Goal: Task Accomplishment & Management: Use online tool/utility

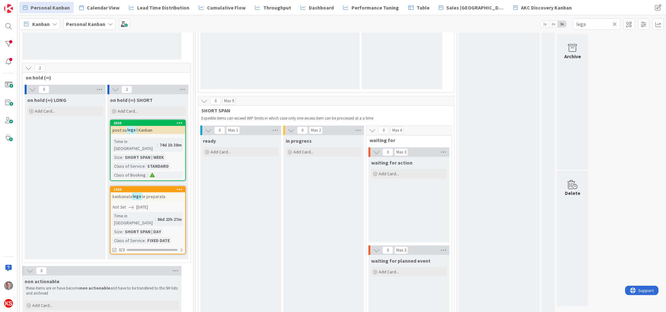
scroll to position [105, 0]
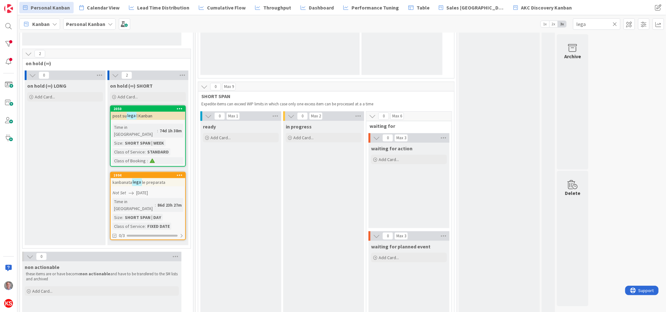
click at [616, 22] on icon at bounding box center [615, 24] width 4 height 6
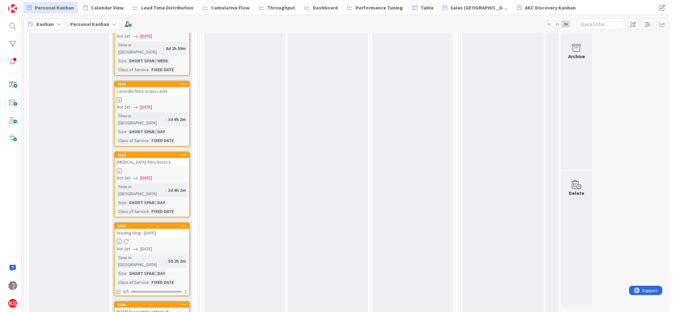
scroll to position [1489, 0]
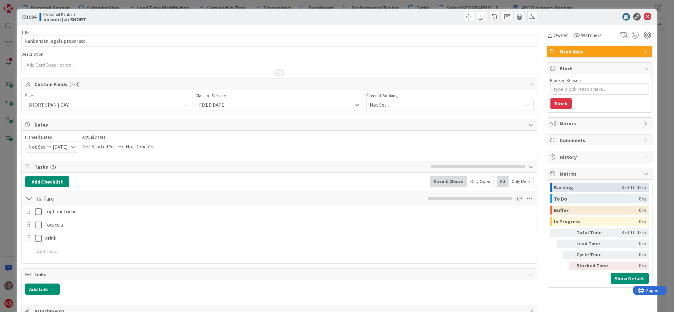
click at [67, 146] on span "[DATE]" at bounding box center [60, 146] width 15 height 11
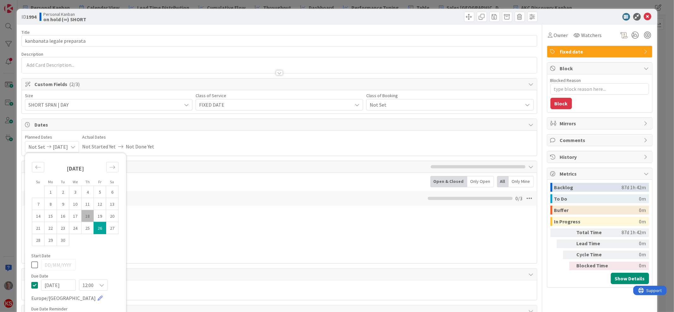
type textarea "x"
click at [116, 167] on div "Move forward to switch to the next month." at bounding box center [112, 167] width 12 height 10
click at [100, 190] on td "3" at bounding box center [100, 192] width 12 height 12
type input "[DATE]"
type textarea "x"
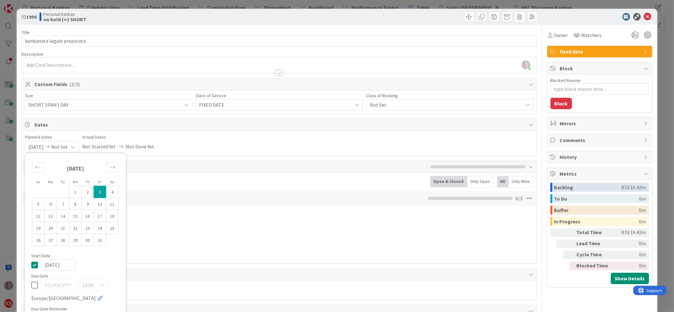
click at [36, 264] on icon at bounding box center [34, 264] width 7 height 8
click at [33, 282] on icon at bounding box center [34, 285] width 7 height 8
type textarea "x"
type input "[DATE]"
type textarea "x"
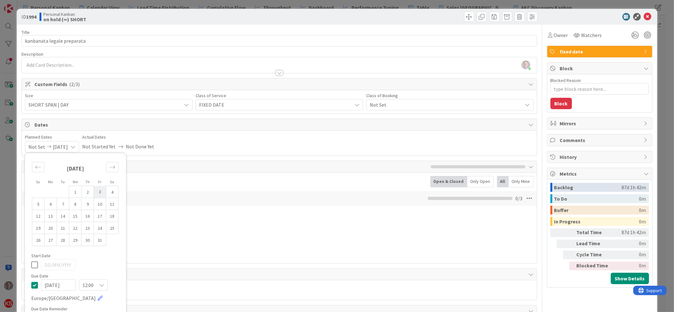
click at [97, 192] on td "3" at bounding box center [100, 192] width 12 height 12
type input "[DATE]"
click at [644, 15] on icon at bounding box center [648, 17] width 8 height 8
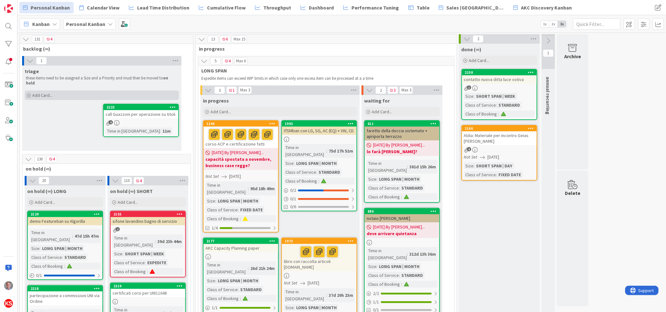
click at [43, 92] on span "Add Card..." at bounding box center [42, 95] width 20 height 6
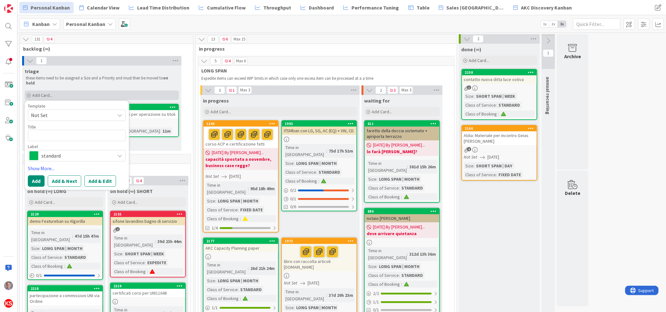
click at [43, 92] on span "Add Card..." at bounding box center [42, 95] width 20 height 6
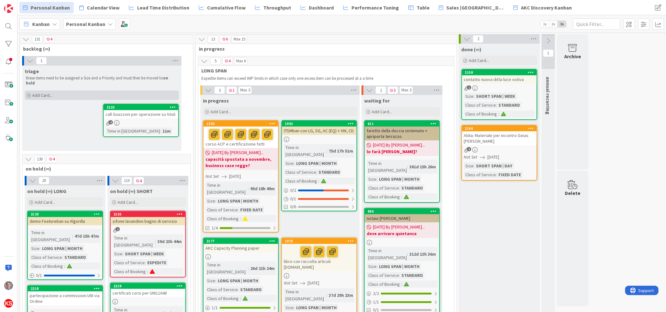
click at [43, 92] on span "Add Card..." at bounding box center [42, 95] width 20 height 6
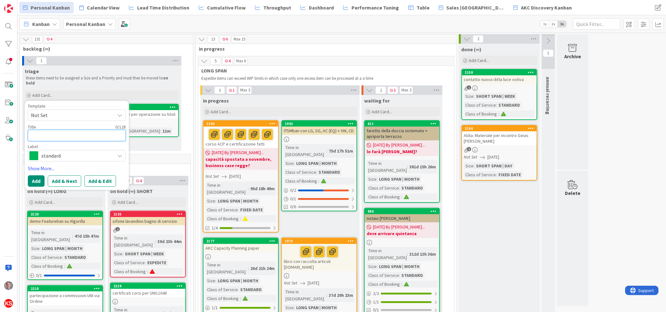
paste textarea "presentazione percorso Kanban in stile studio legale"
type textarea "x"
type textarea "presentazione percorso Kanban in stile studio legale"
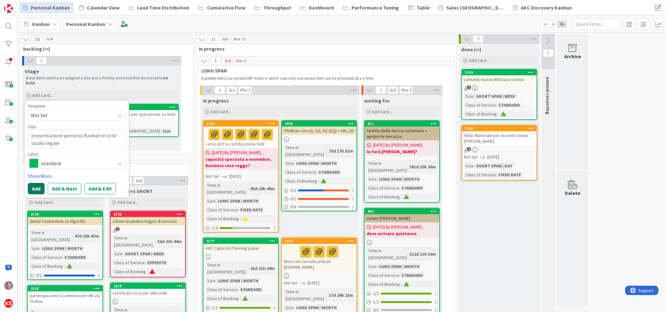
click at [35, 184] on button "Add" at bounding box center [36, 188] width 17 height 11
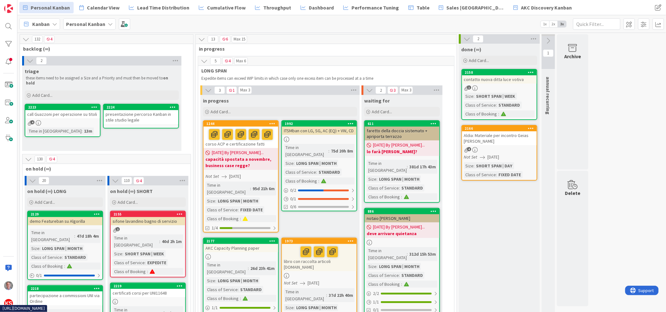
click at [168, 105] on div at bounding box center [172, 107] width 11 height 4
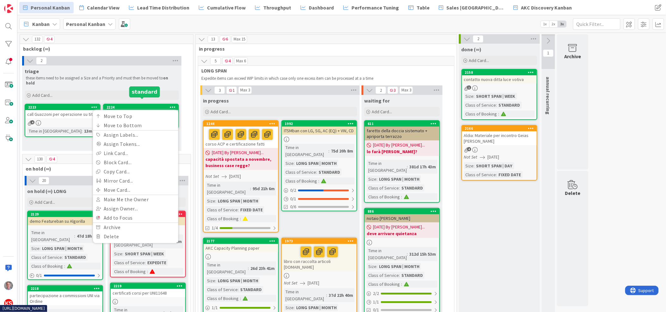
click at [135, 105] on div "2224" at bounding box center [143, 107] width 72 height 4
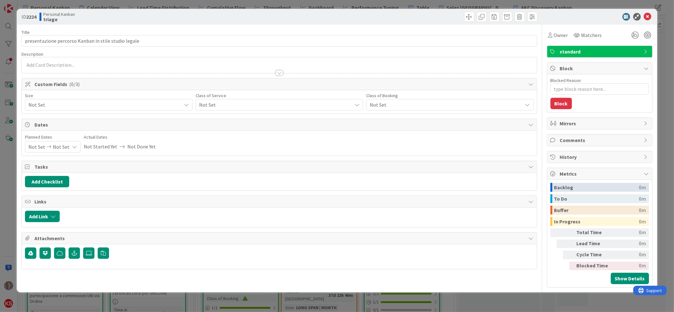
click at [575, 54] on span "standard" at bounding box center [600, 52] width 81 height 8
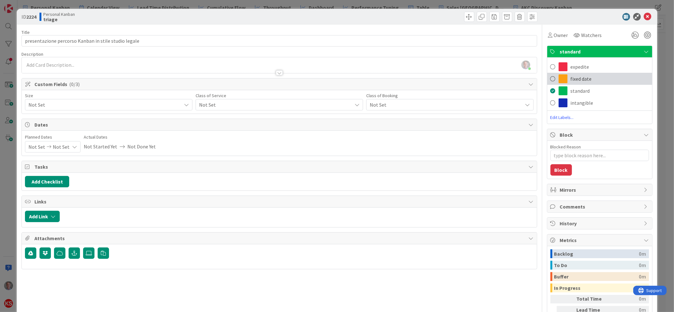
click at [571, 81] on span "fixed date" at bounding box center [581, 79] width 21 height 8
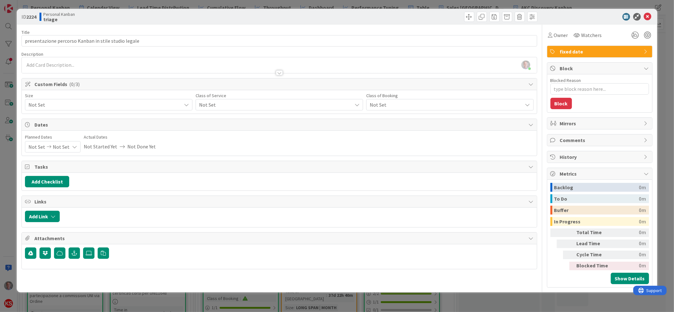
click at [256, 110] on div "Not Set" at bounding box center [280, 104] width 168 height 11
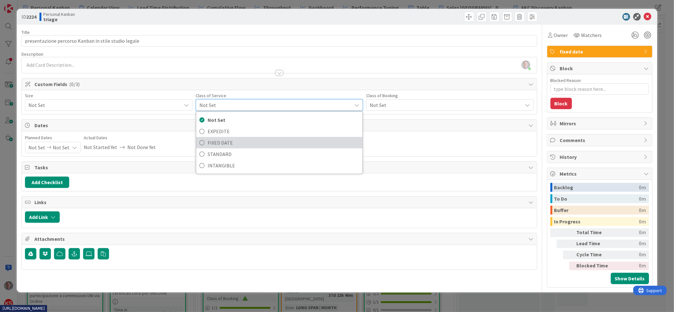
click at [248, 141] on span "FIXED DATE" at bounding box center [284, 142] width 152 height 9
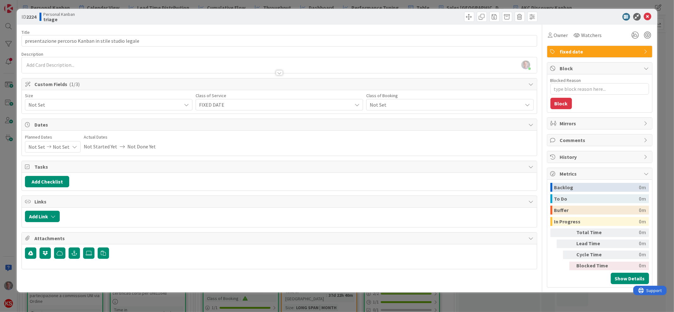
click at [125, 107] on span "Not Set" at bounding box center [103, 104] width 150 height 9
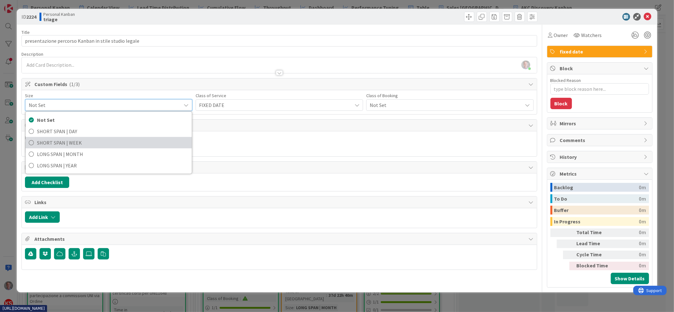
click at [99, 138] on span "SHORT SPAN | WEEK" at bounding box center [113, 142] width 152 height 9
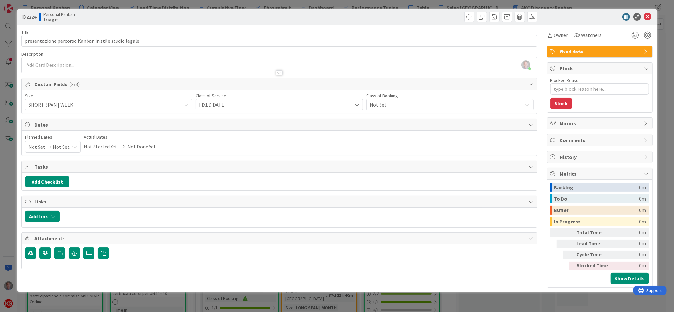
click at [414, 105] on span "Not Set" at bounding box center [445, 104] width 150 height 9
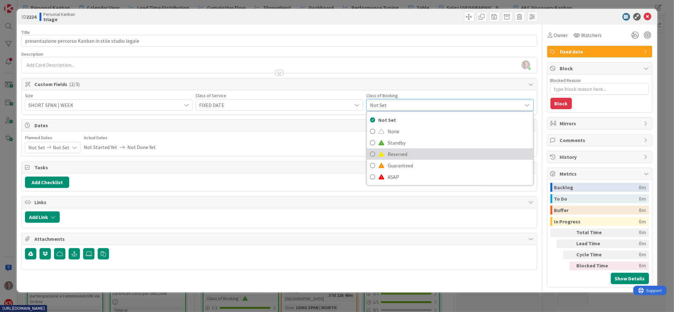
click at [396, 154] on span "Reserved" at bounding box center [459, 153] width 142 height 9
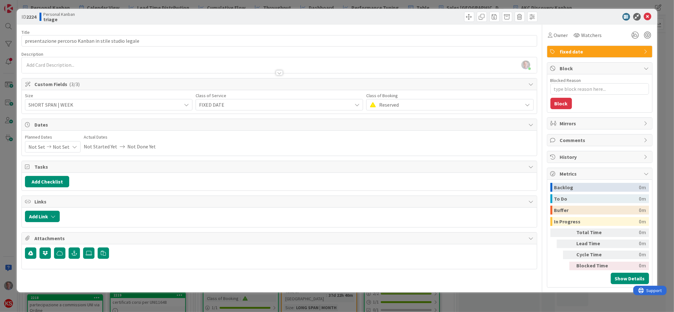
type textarea "x"
click at [74, 148] on icon at bounding box center [74, 146] width 5 height 5
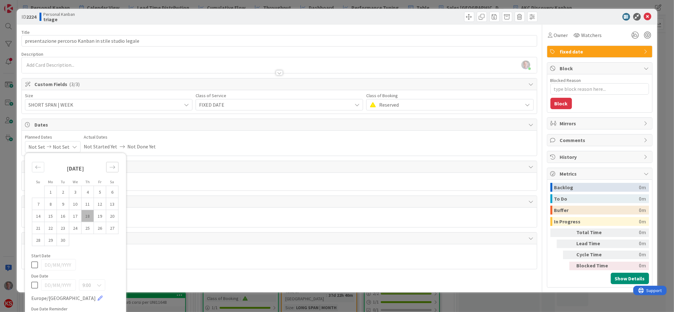
click at [113, 166] on icon "Move forward to switch to the next month." at bounding box center [112, 167] width 6 height 6
click at [101, 190] on td "3" at bounding box center [100, 192] width 12 height 12
type input "[DATE]"
type textarea "x"
click at [34, 264] on icon at bounding box center [34, 264] width 7 height 8
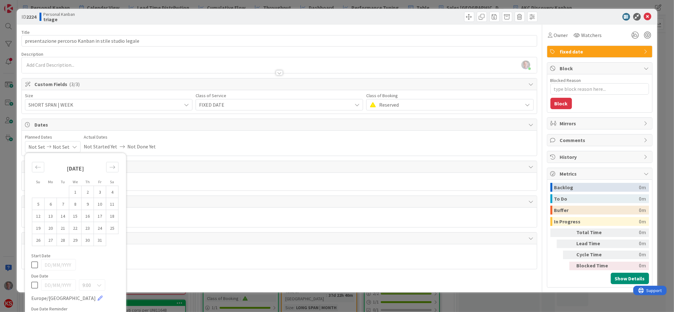
type textarea "x"
click at [34, 285] on icon at bounding box center [34, 285] width 7 height 8
type input "[DATE]"
type textarea "x"
click at [99, 194] on td "3" at bounding box center [100, 192] width 12 height 12
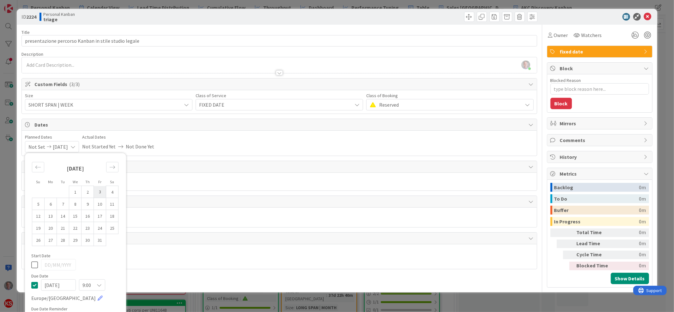
type input "[DATE]"
type textarea "x"
click at [182, 142] on div "Planned Dates Not Set [DATE] Su Mo Tu We Th Fr Sa [DATE] 1 2 3 4 5 6 7 8 9 10 1…" at bounding box center [279, 143] width 509 height 19
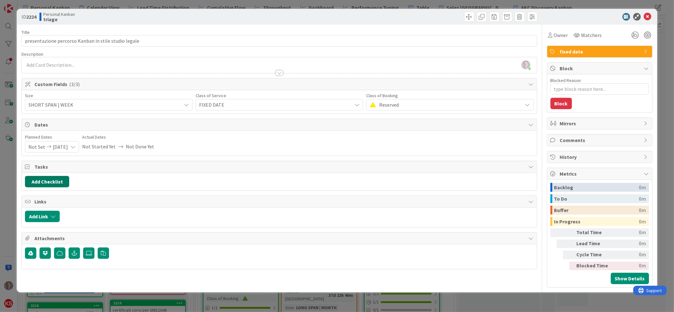
click at [54, 181] on button "Add Checklist" at bounding box center [47, 181] width 44 height 11
type input "da fare"
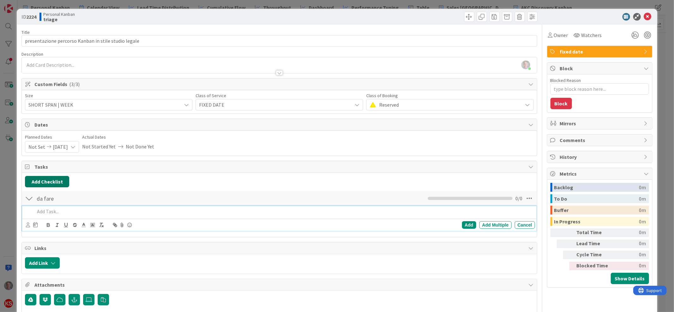
type textarea "x"
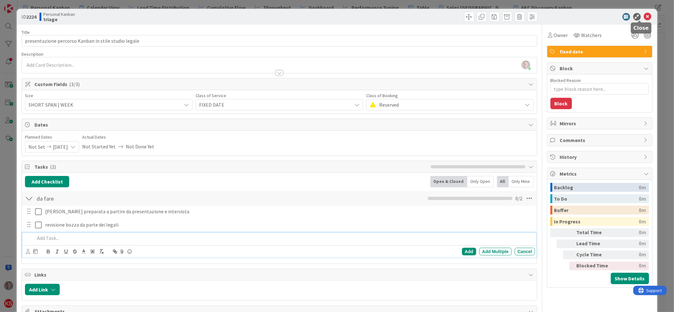
click at [644, 15] on icon at bounding box center [648, 17] width 8 height 8
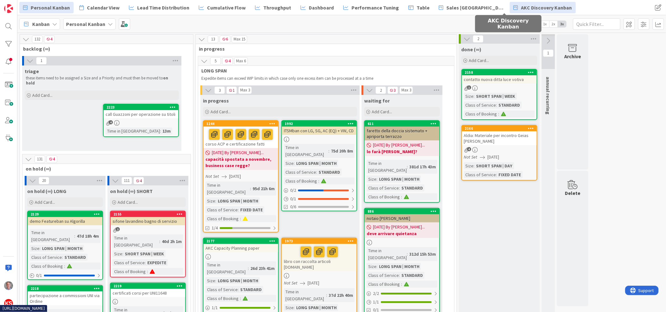
click at [521, 9] on span "AKC Discovery Kanban" at bounding box center [546, 8] width 51 height 8
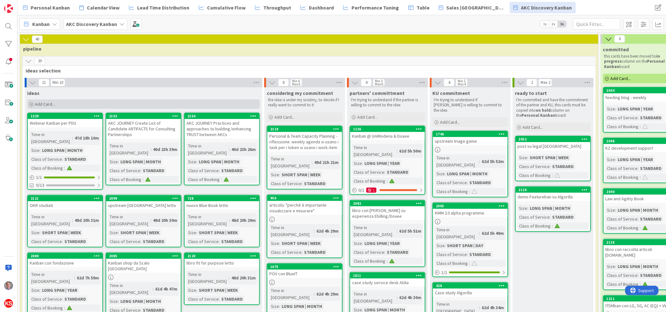
click at [49, 105] on span "Add Card..." at bounding box center [45, 104] width 20 height 6
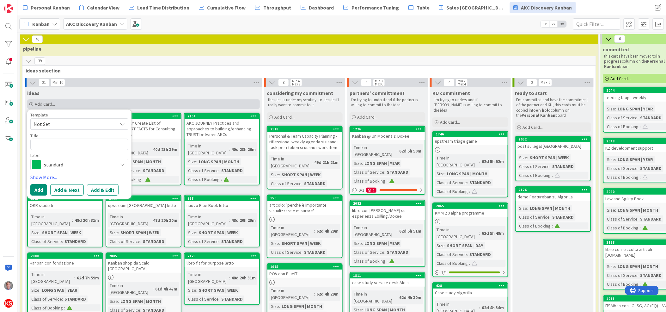
type textarea "x"
type textarea "community studi legali su portale, con risorse dedicate"
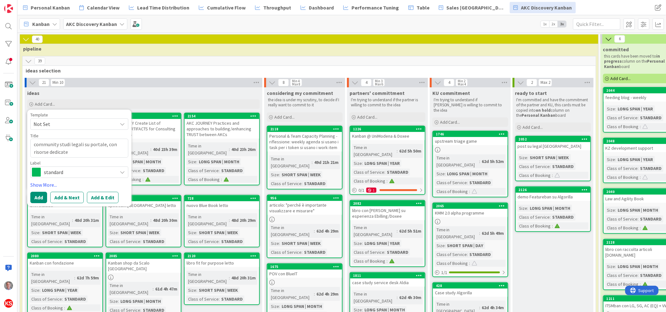
click at [103, 143] on textarea "community studi legali su portale, con risorse dedicate" at bounding box center [79, 147] width 98 height 19
type textarea "x"
type textarea "community studi legali su portale , con risorse dedicate"
type textarea "x"
type textarea "community studi legali su portale k, con risorse dedicate"
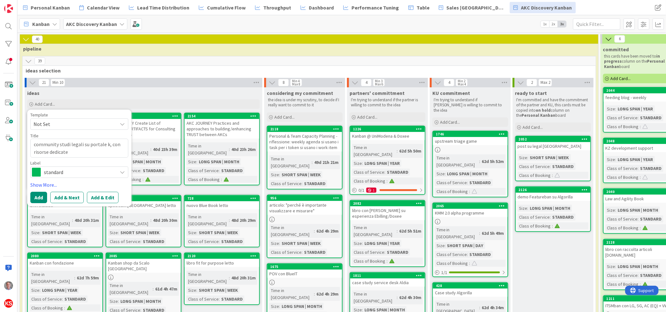
type textarea "x"
type textarea "community studi legali su portale ka, con risorse dedicate"
type textarea "x"
type textarea "community studi legali su portale kan, con risorse dedicate"
type textarea "x"
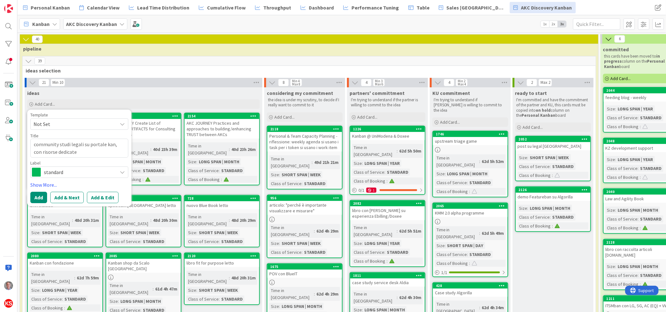
type textarea "community studi legali su portale kanb, con risorse dedicate"
type textarea "x"
type textarea "community studi legali su portale kanba, con risorse dedicate"
type textarea "x"
type textarea "community studi legali su portale kanban, con risorse dedicate"
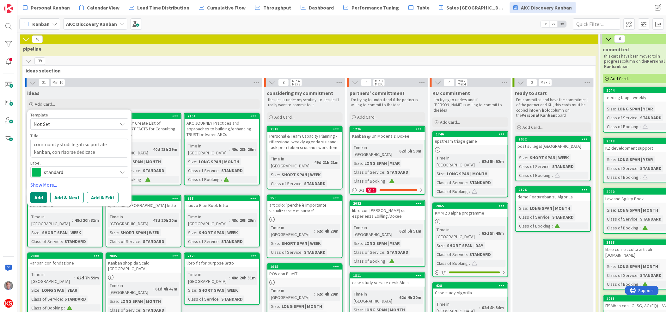
type textarea "x"
type textarea "community studi legali su portale kanban., con risorse dedicate"
type textarea "x"
type textarea "community studi legali su portale kanban.s, con risorse dedicate"
type textarea "x"
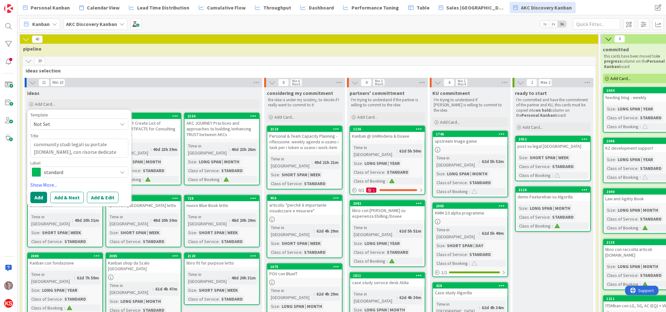
type textarea "community studi legali su portale kanban.sys, con risorse dedicate"
type textarea "x"
type textarea "community studi legali su portale kanban.syst, con risorse dedicate"
type textarea "x"
type textarea "community studi legali su portale kanban.syste, con risorse dedicate"
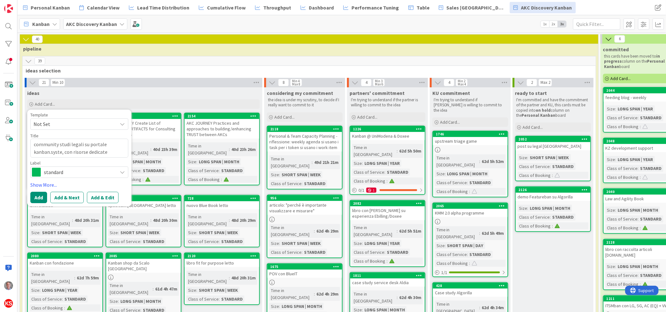
type textarea "x"
type textarea "community studi legali su portale kanban.system, con risorse dedicate"
type textarea "x"
type textarea "community studi legali su portale [DOMAIN_NAME], con risorse dedicate"
click at [105, 195] on button "Add & Edit" at bounding box center [103, 197] width 32 height 11
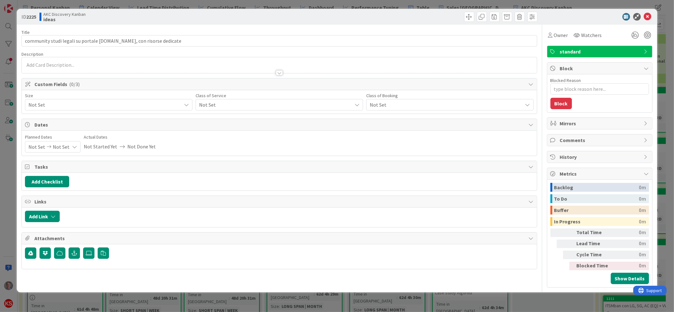
click at [277, 105] on span "Not Set" at bounding box center [274, 104] width 150 height 9
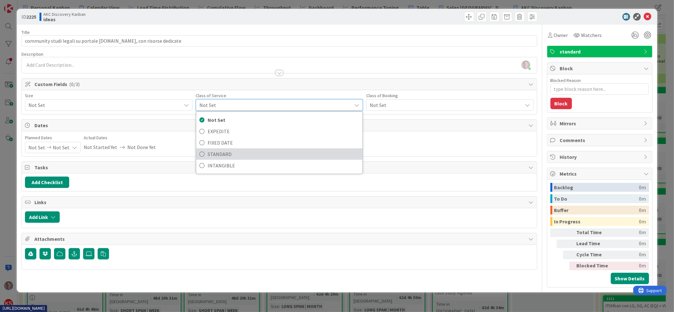
click at [249, 150] on span "STANDARD" at bounding box center [284, 153] width 152 height 9
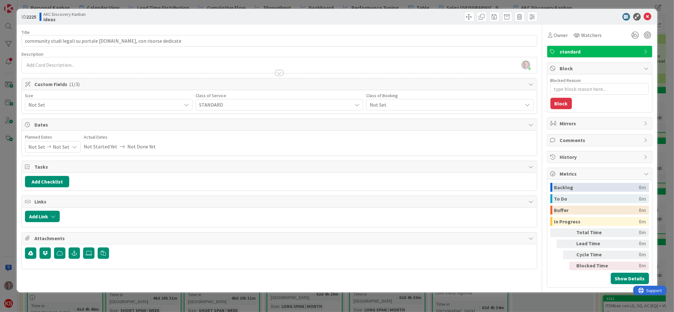
click at [163, 106] on span "Not Set" at bounding box center [103, 104] width 150 height 9
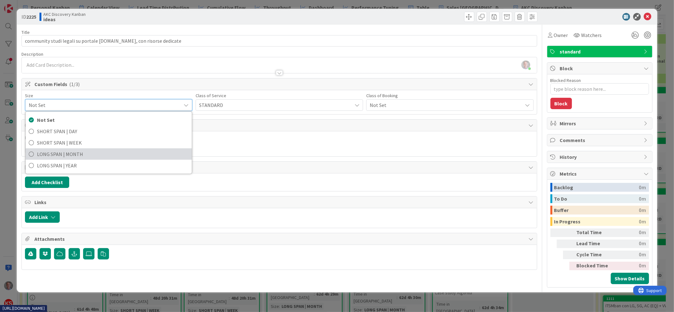
click at [130, 152] on span "LONG SPAN | MONTH" at bounding box center [113, 153] width 152 height 9
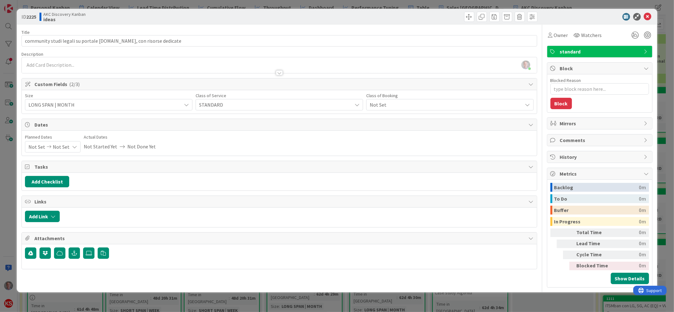
click at [394, 105] on span "Not Set" at bounding box center [445, 104] width 150 height 9
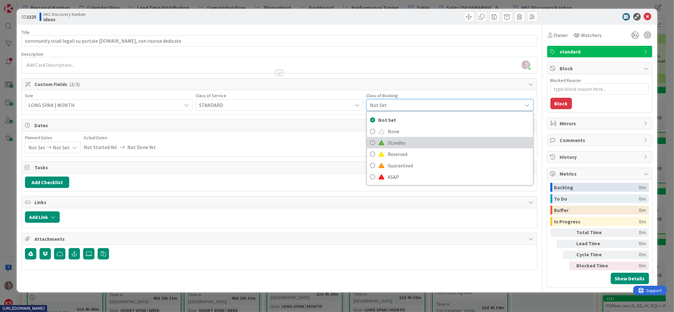
click at [390, 145] on span "Standby" at bounding box center [459, 142] width 142 height 9
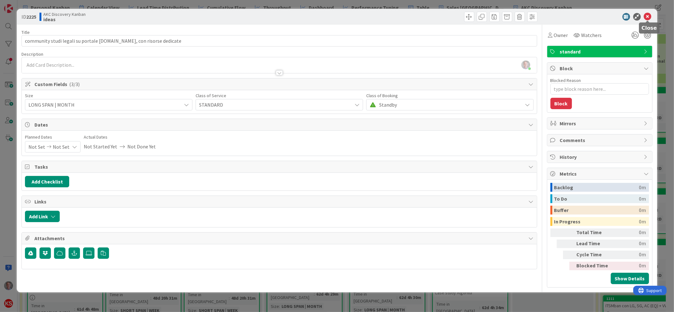
click at [646, 19] on icon at bounding box center [648, 17] width 8 height 8
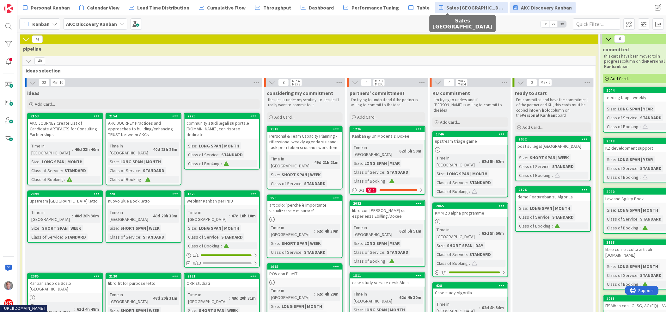
click at [447, 5] on span "Sales [GEOGRAPHIC_DATA]" at bounding box center [476, 8] width 58 height 8
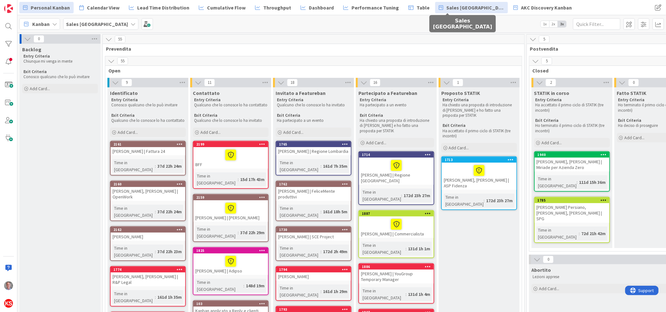
click at [53, 2] on link "Personal Kanban" at bounding box center [46, 7] width 54 height 11
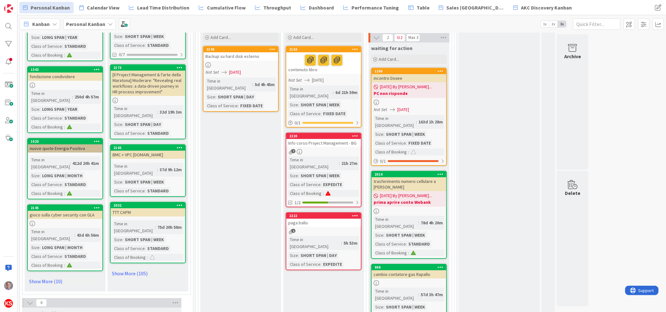
scroll to position [646, 0]
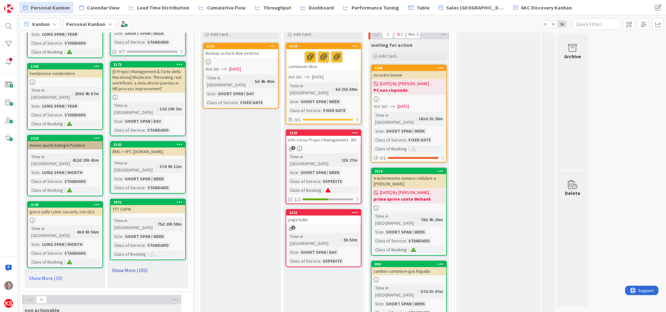
click at [132, 265] on link "Show More (105)" at bounding box center [148, 270] width 76 height 10
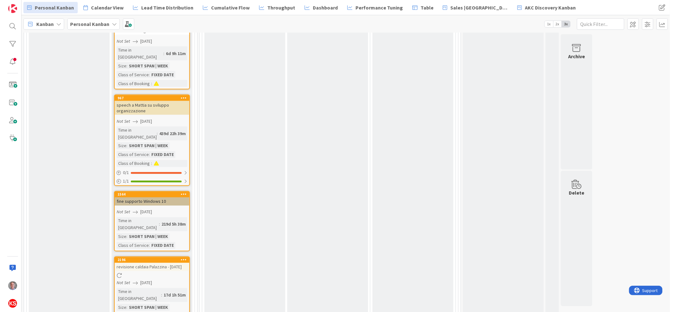
scroll to position [2046, 0]
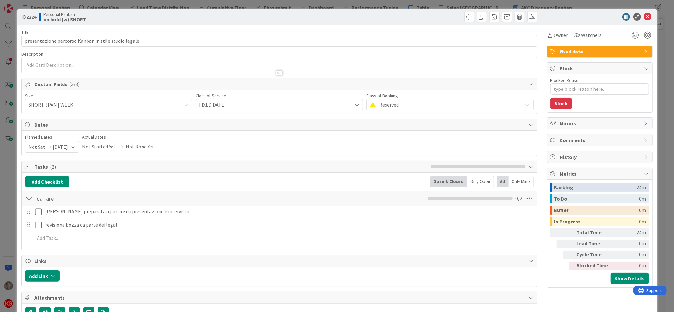
click at [141, 64] on div at bounding box center [279, 65] width 515 height 16
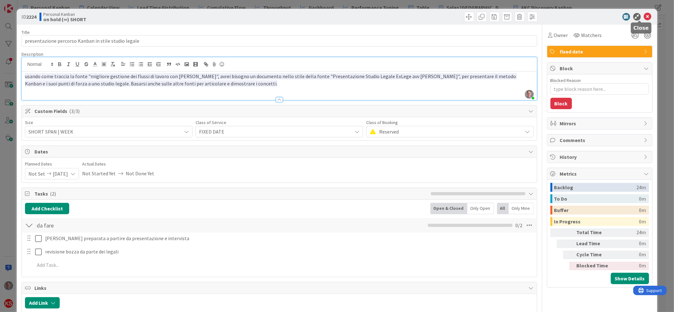
click at [644, 17] on icon at bounding box center [648, 17] width 8 height 8
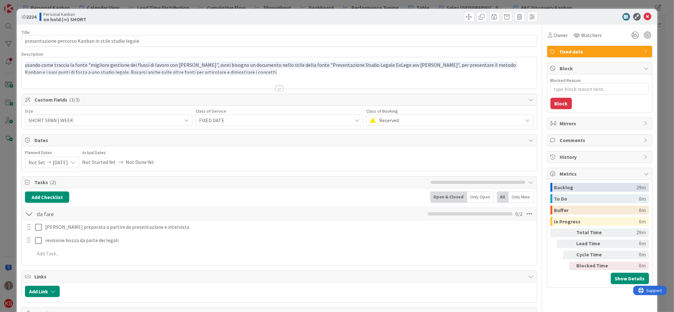
type textarea "x"
click at [230, 72] on div at bounding box center [279, 80] width 515 height 16
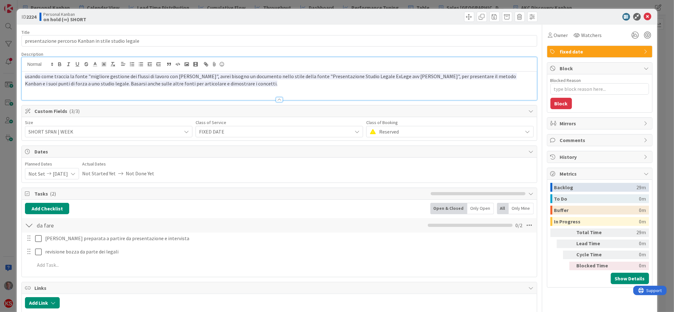
click at [230, 80] on p "usando come traccia la fonte "migliore gestione dei flussi di lavoro con [PERSO…" at bounding box center [279, 80] width 509 height 14
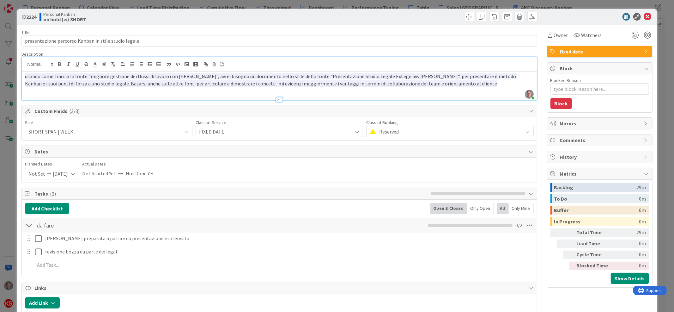
click at [227, 83] on span "usando come traccia la fonte "migliore gestione dei flussi di lavoro con [PERSO…" at bounding box center [271, 80] width 492 height 14
click at [263, 85] on span "usando come traccia la fonte "migliore gestione dei flussi di lavoro con [PERSO…" at bounding box center [271, 80] width 492 height 14
click at [440, 84] on p "usando come traccia la fonte "migliore gestione dei flussi di lavoro con [PERSO…" at bounding box center [279, 80] width 509 height 14
type textarea "x"
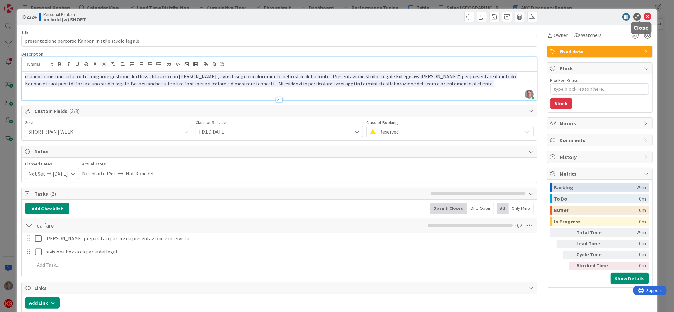
click at [644, 16] on icon at bounding box center [648, 17] width 8 height 8
